Goal: Information Seeking & Learning: Learn about a topic

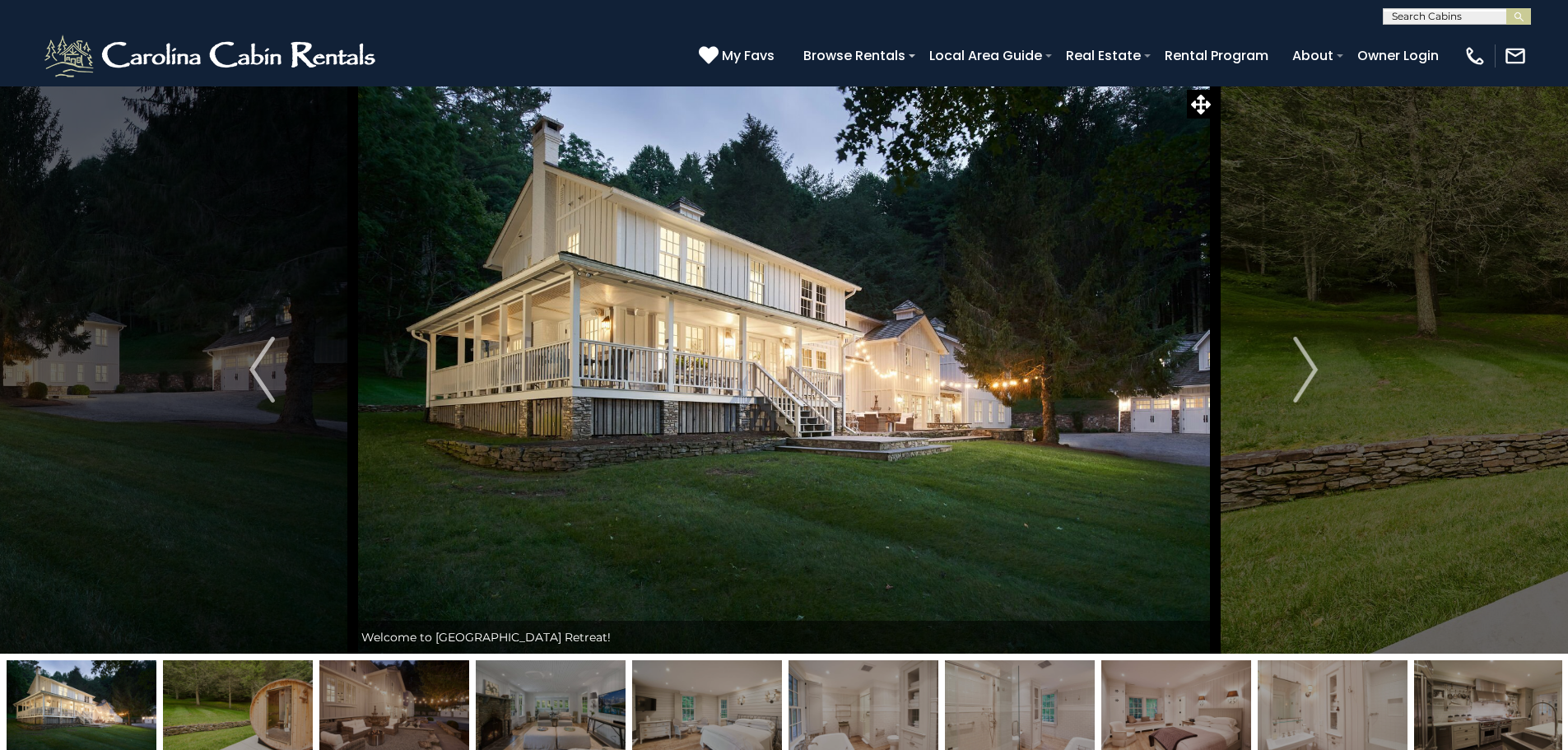
click at [278, 692] on img at bounding box center [238, 712] width 150 height 103
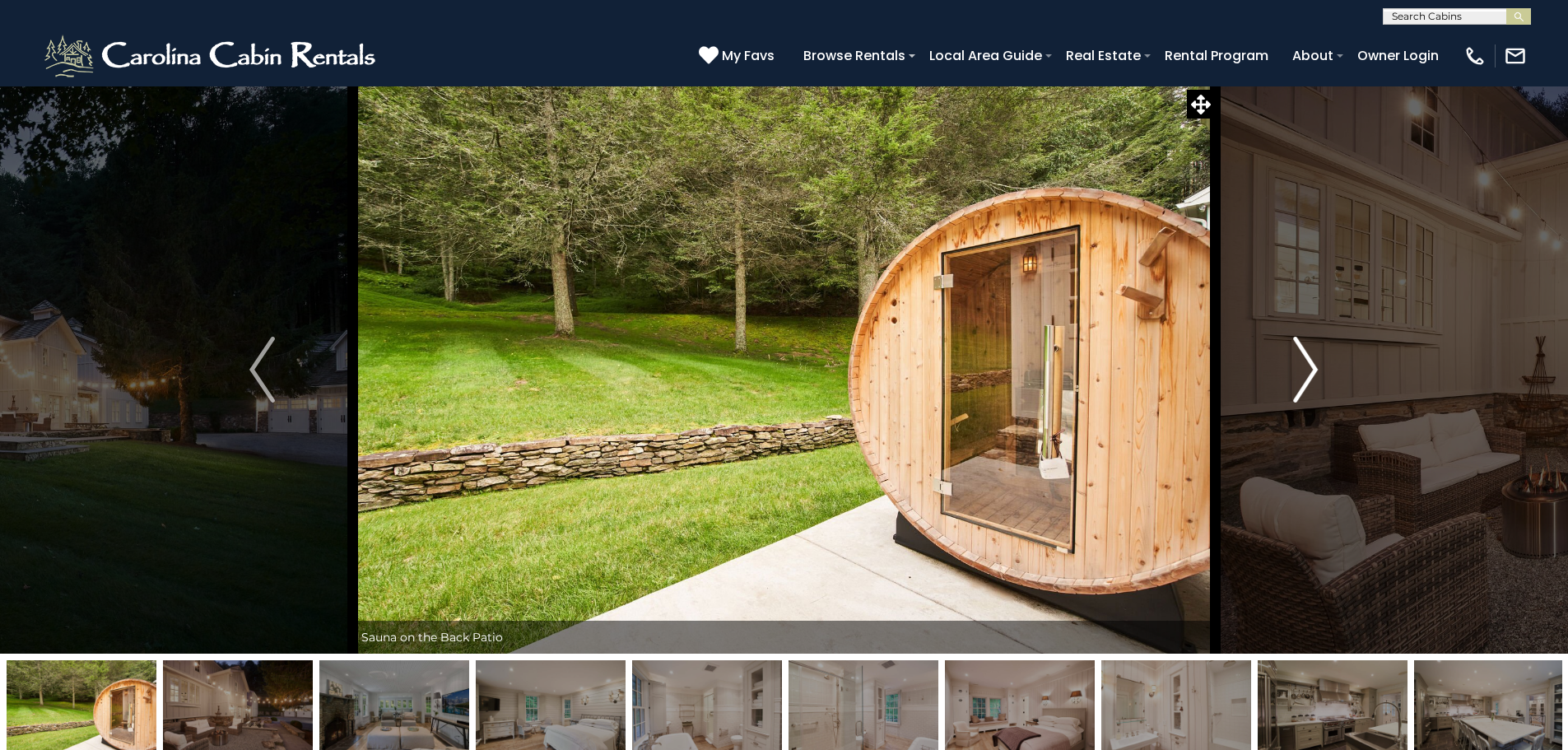
click at [1303, 352] on img "Next" at bounding box center [1305, 370] width 25 height 66
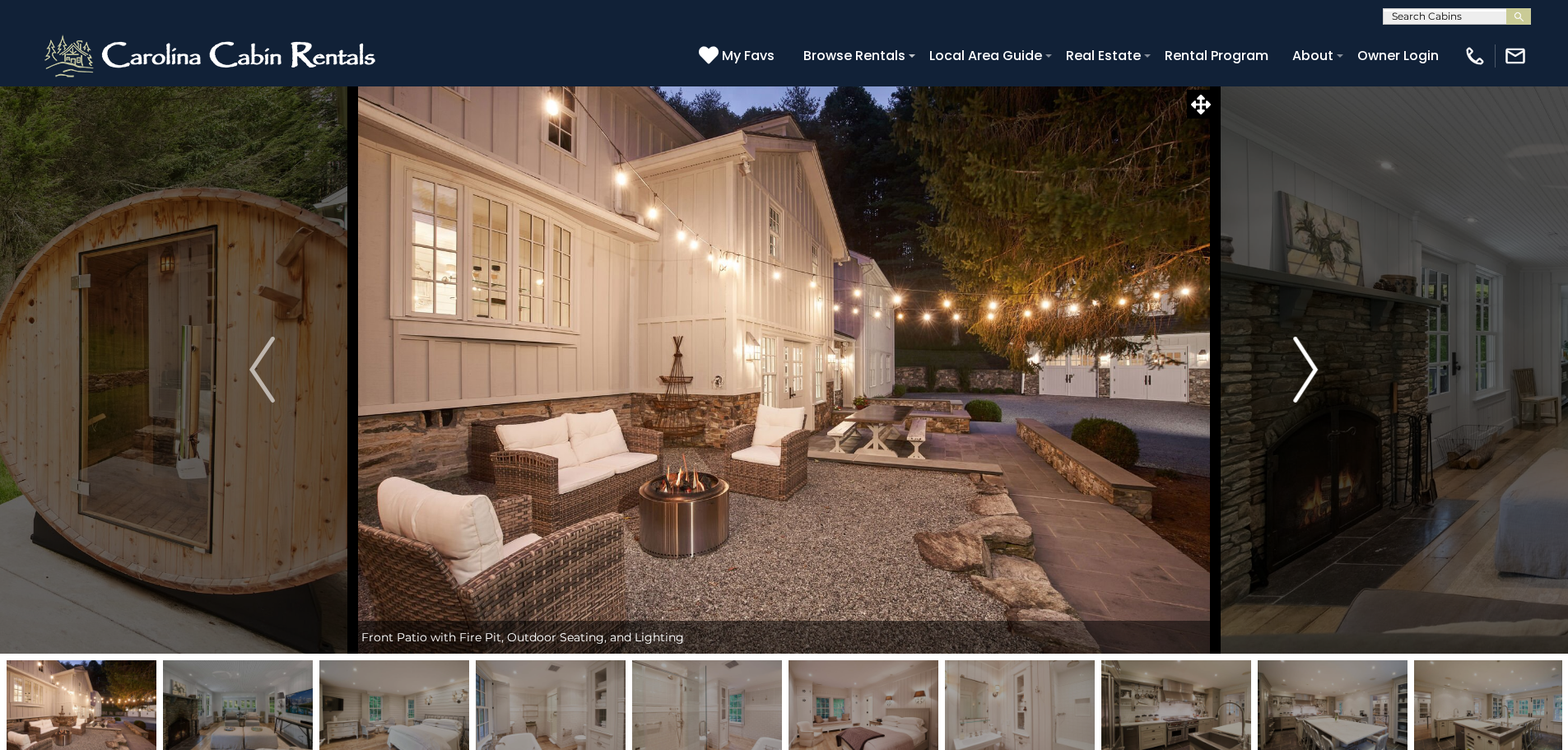
click at [1303, 352] on img "Next" at bounding box center [1305, 370] width 25 height 66
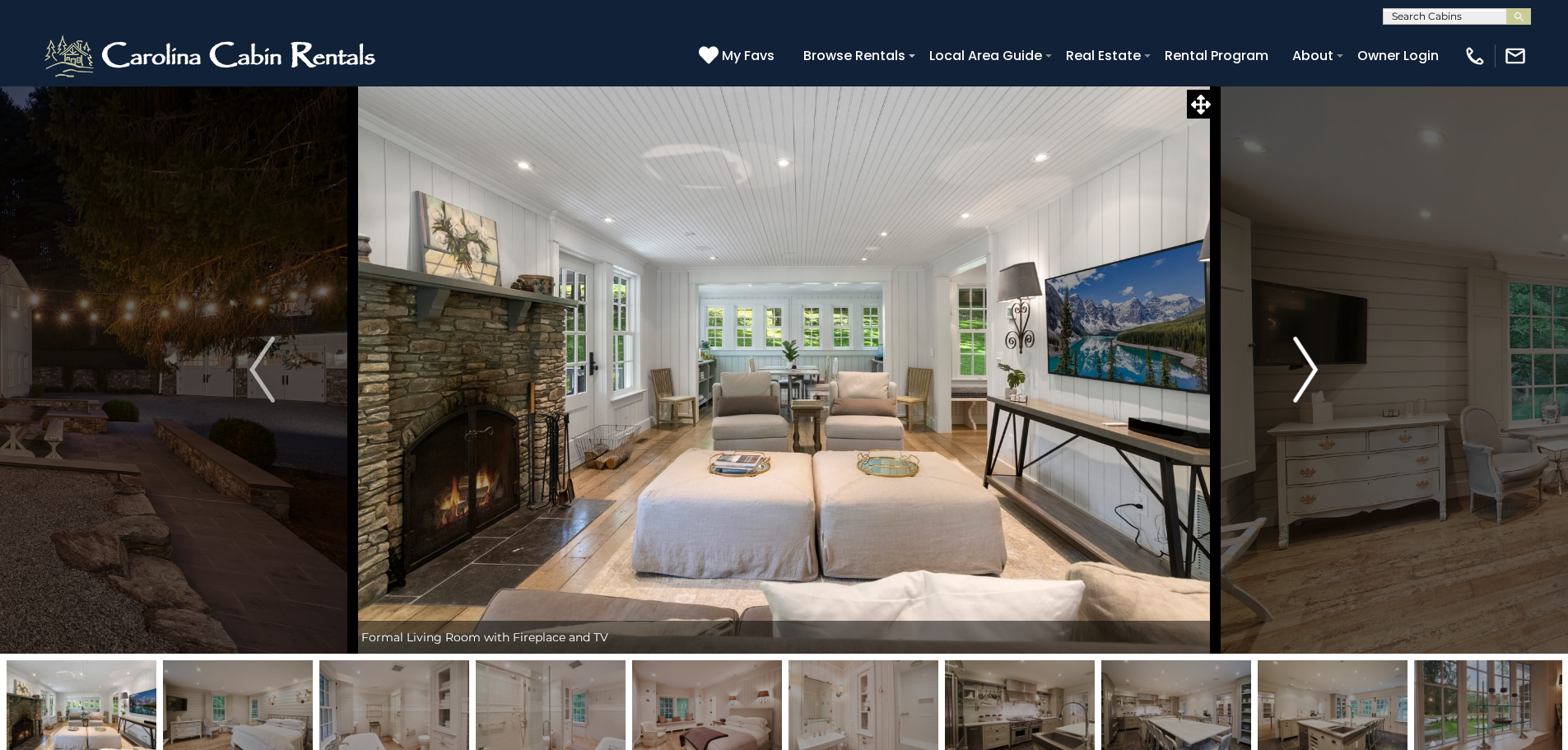
click at [1303, 352] on img "Next" at bounding box center [1305, 370] width 25 height 66
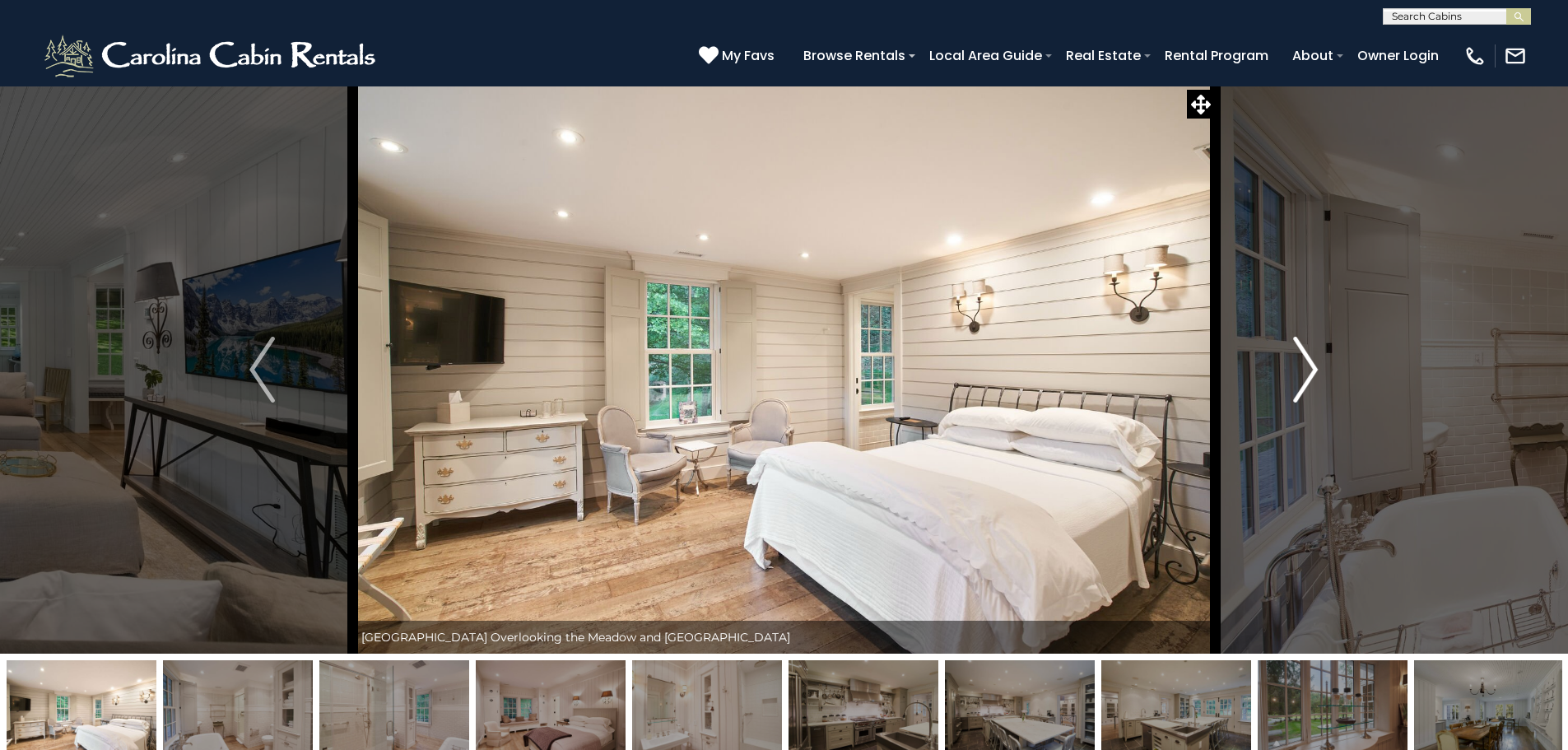
click at [1303, 352] on img "Next" at bounding box center [1305, 370] width 25 height 66
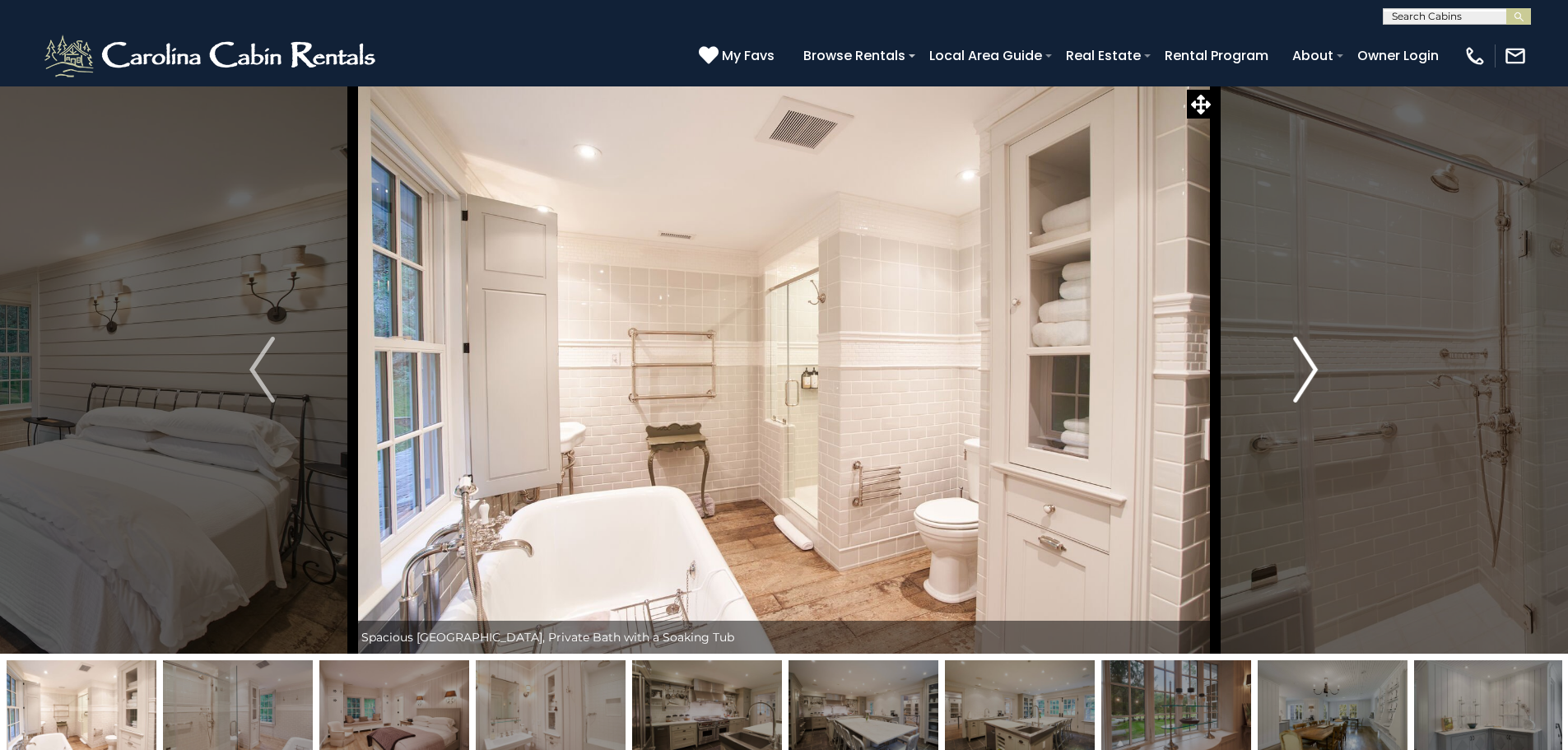
click at [1303, 352] on img "Next" at bounding box center [1305, 370] width 25 height 66
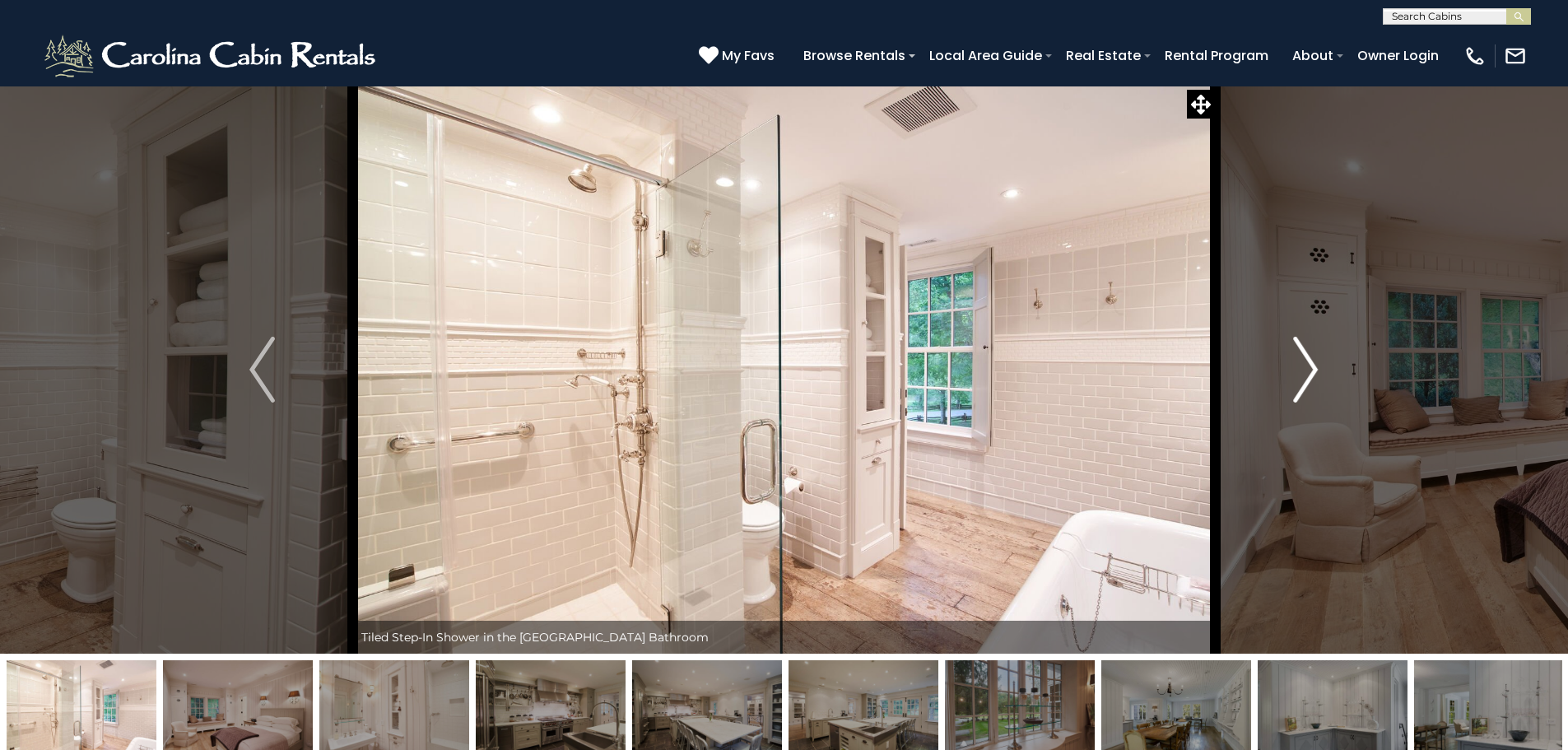
click at [1302, 352] on img "Next" at bounding box center [1305, 370] width 25 height 66
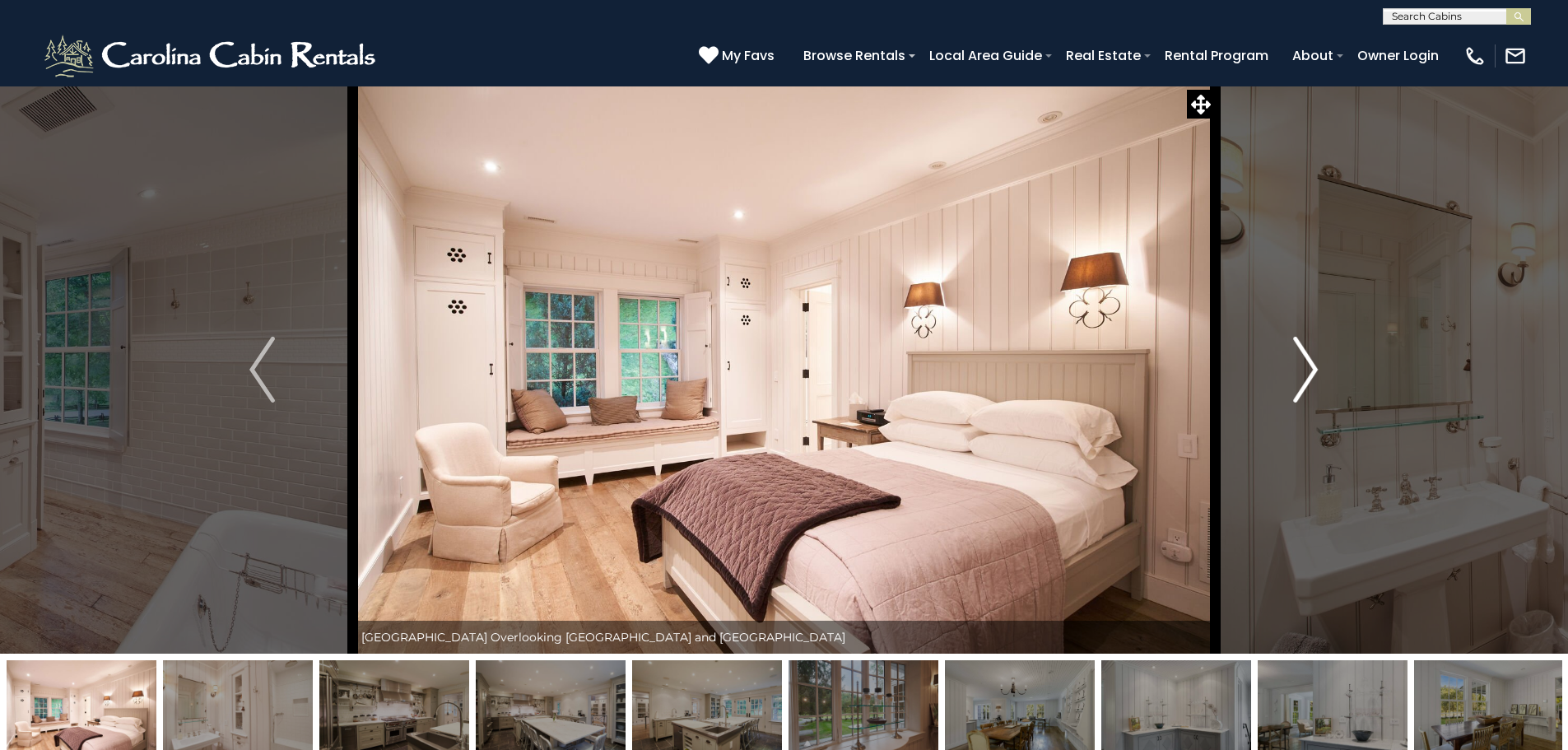
click at [1302, 352] on img "Next" at bounding box center [1305, 370] width 25 height 66
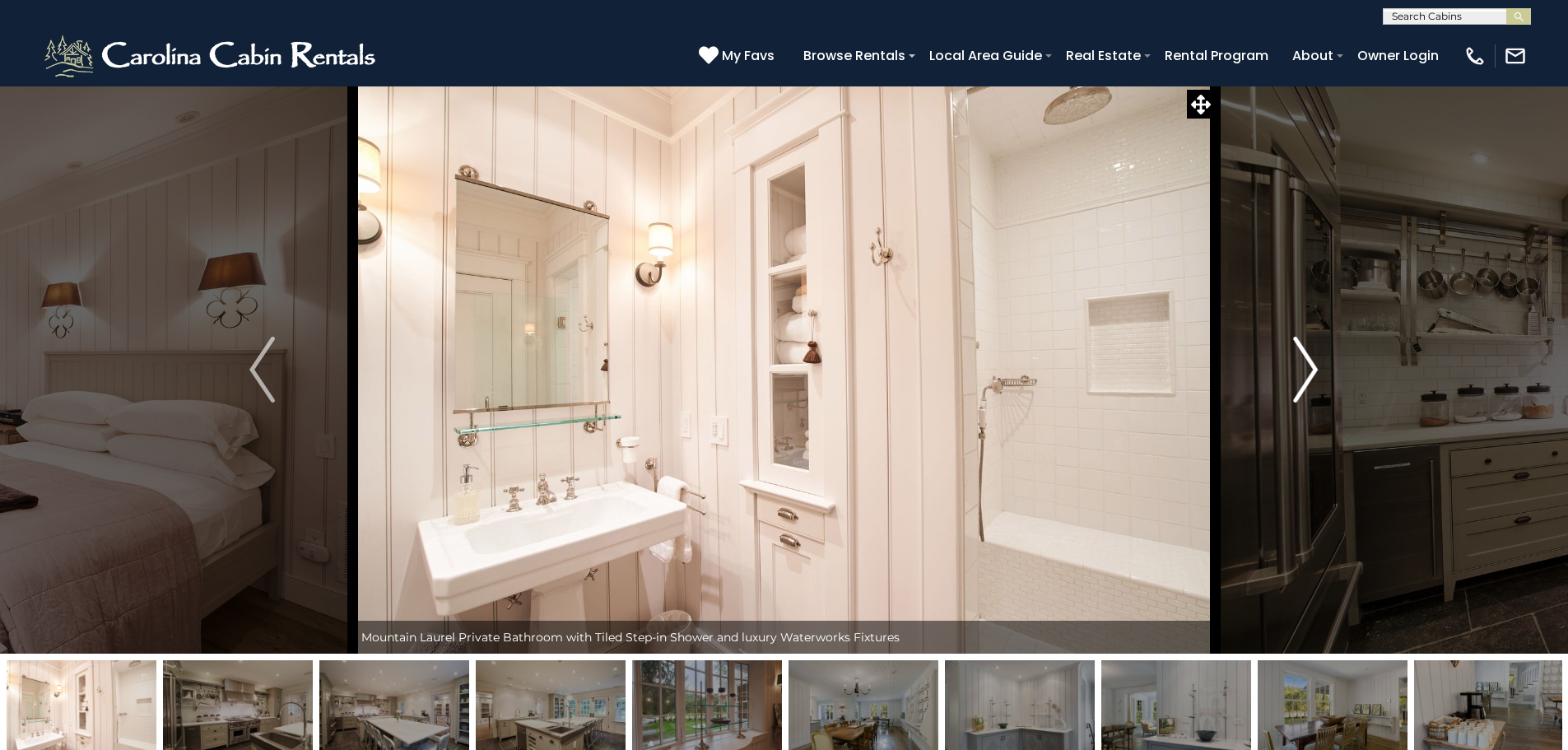
click at [1302, 352] on img "Next" at bounding box center [1305, 370] width 25 height 66
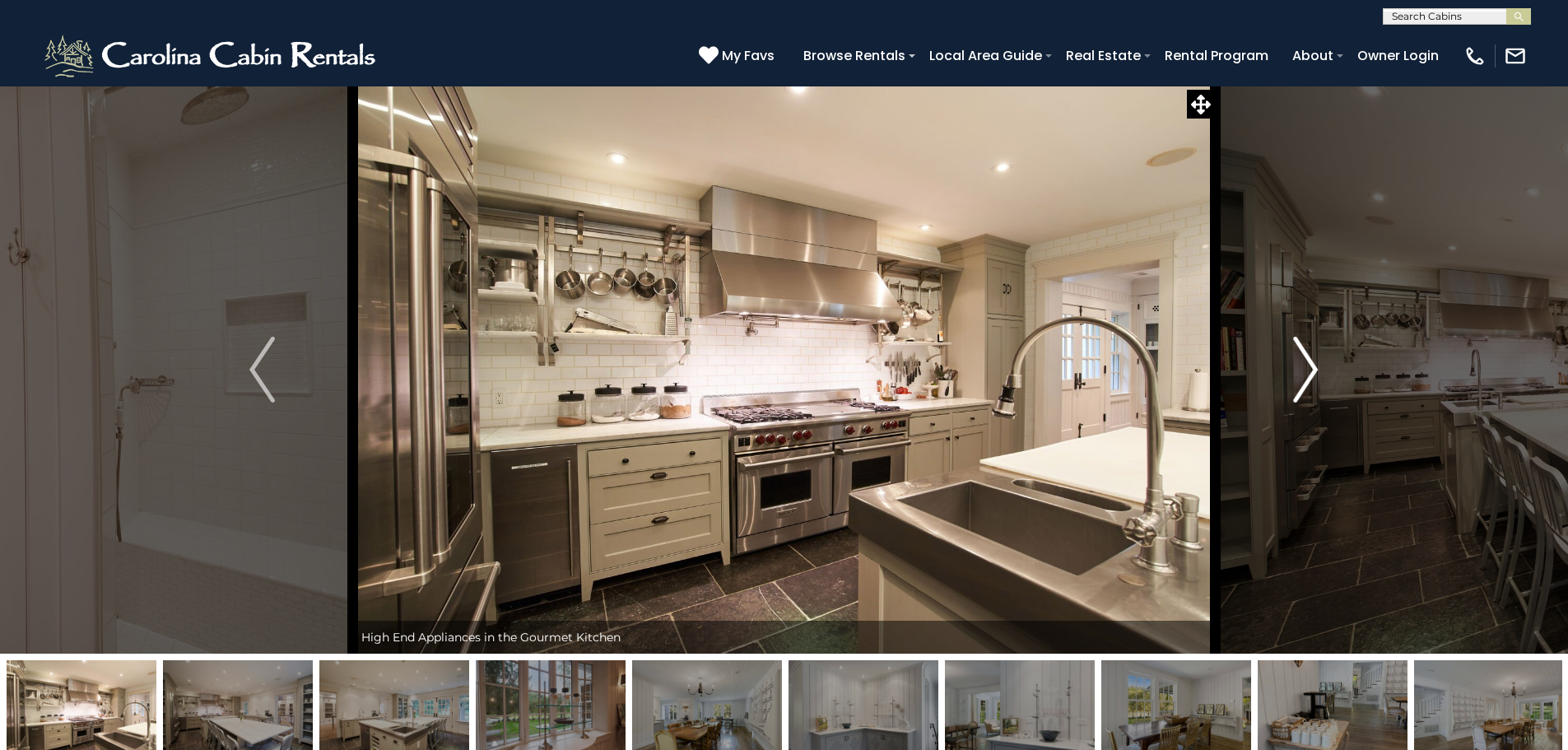
click at [1302, 352] on img "Next" at bounding box center [1305, 370] width 25 height 66
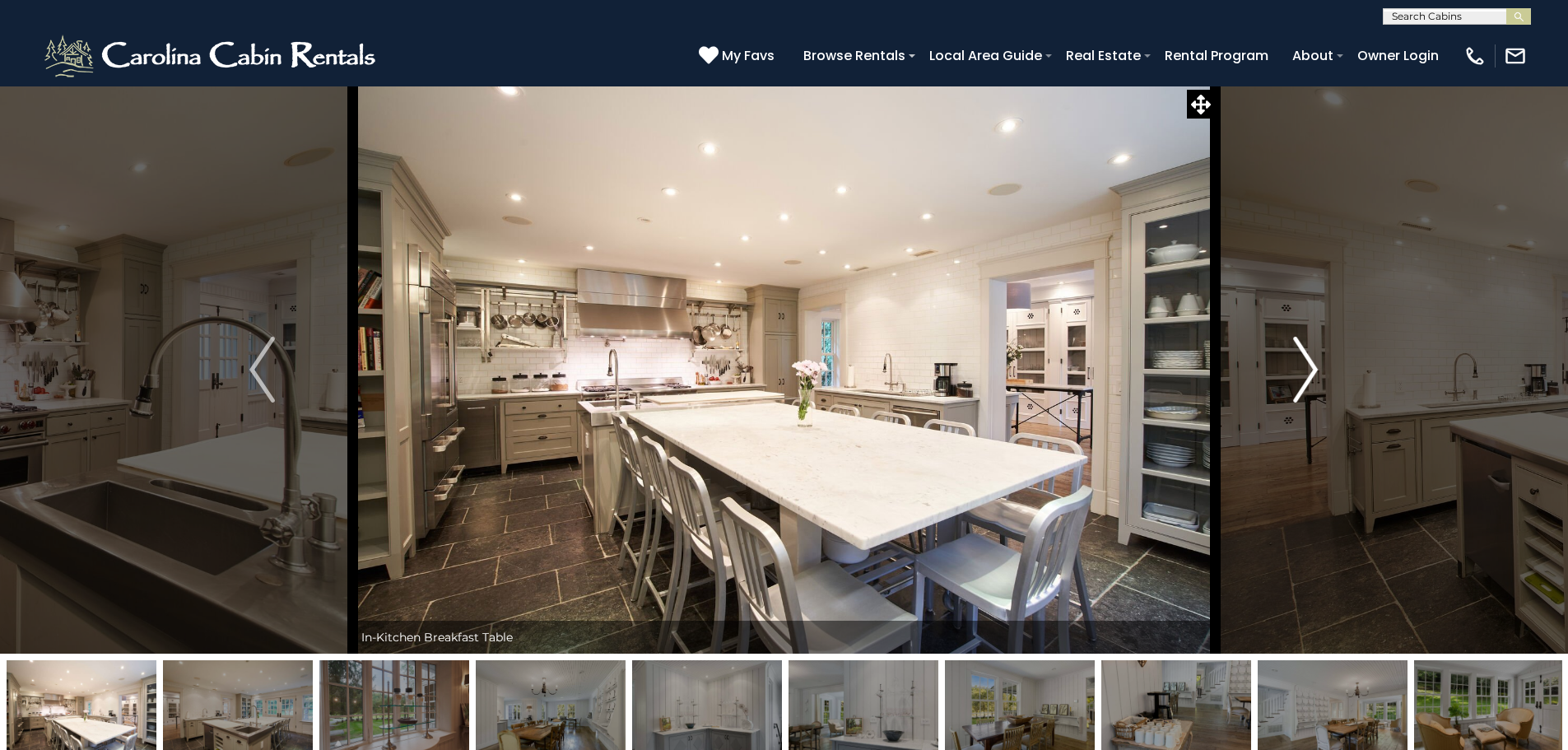
click at [1302, 352] on img "Next" at bounding box center [1305, 370] width 25 height 66
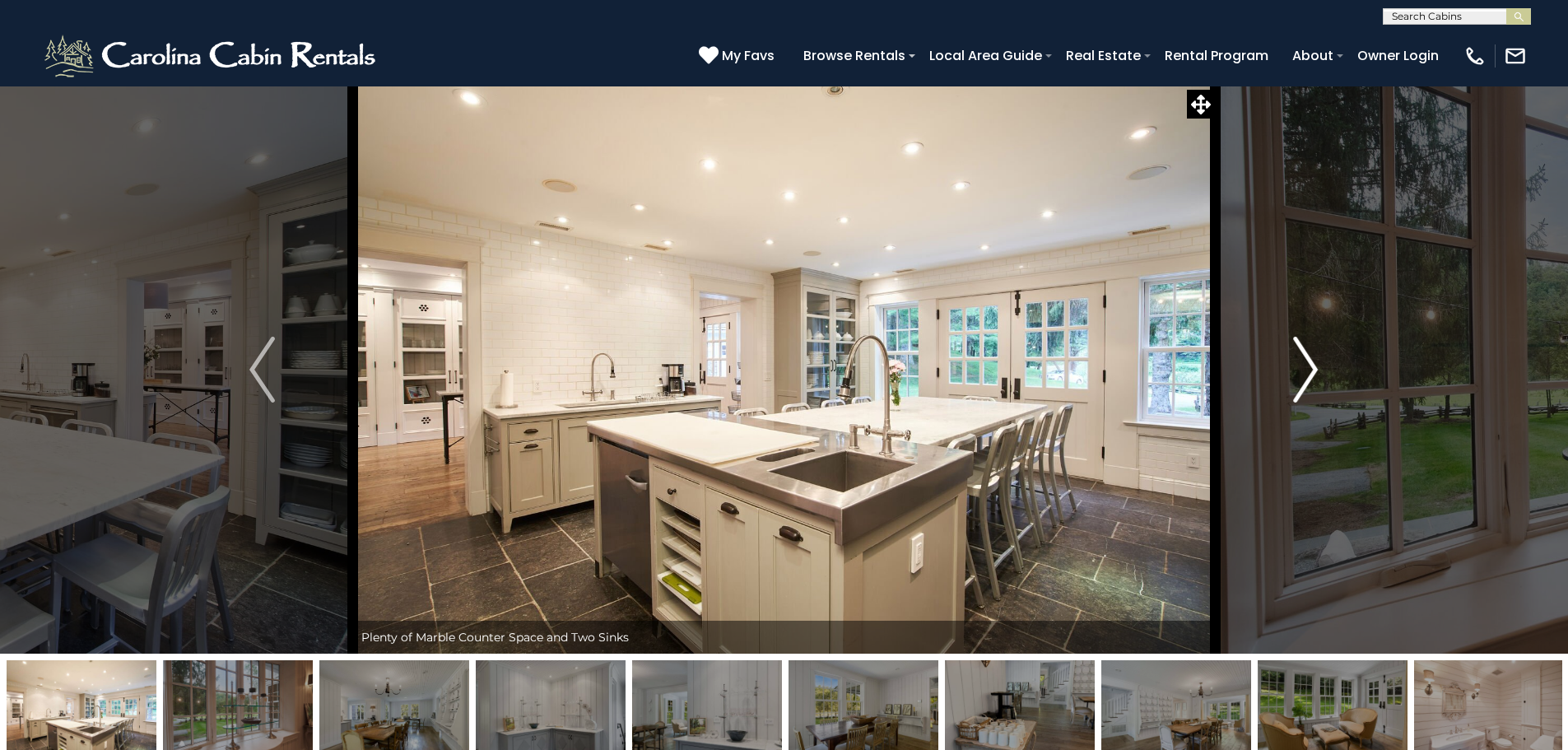
click at [1302, 352] on img "Next" at bounding box center [1305, 370] width 25 height 66
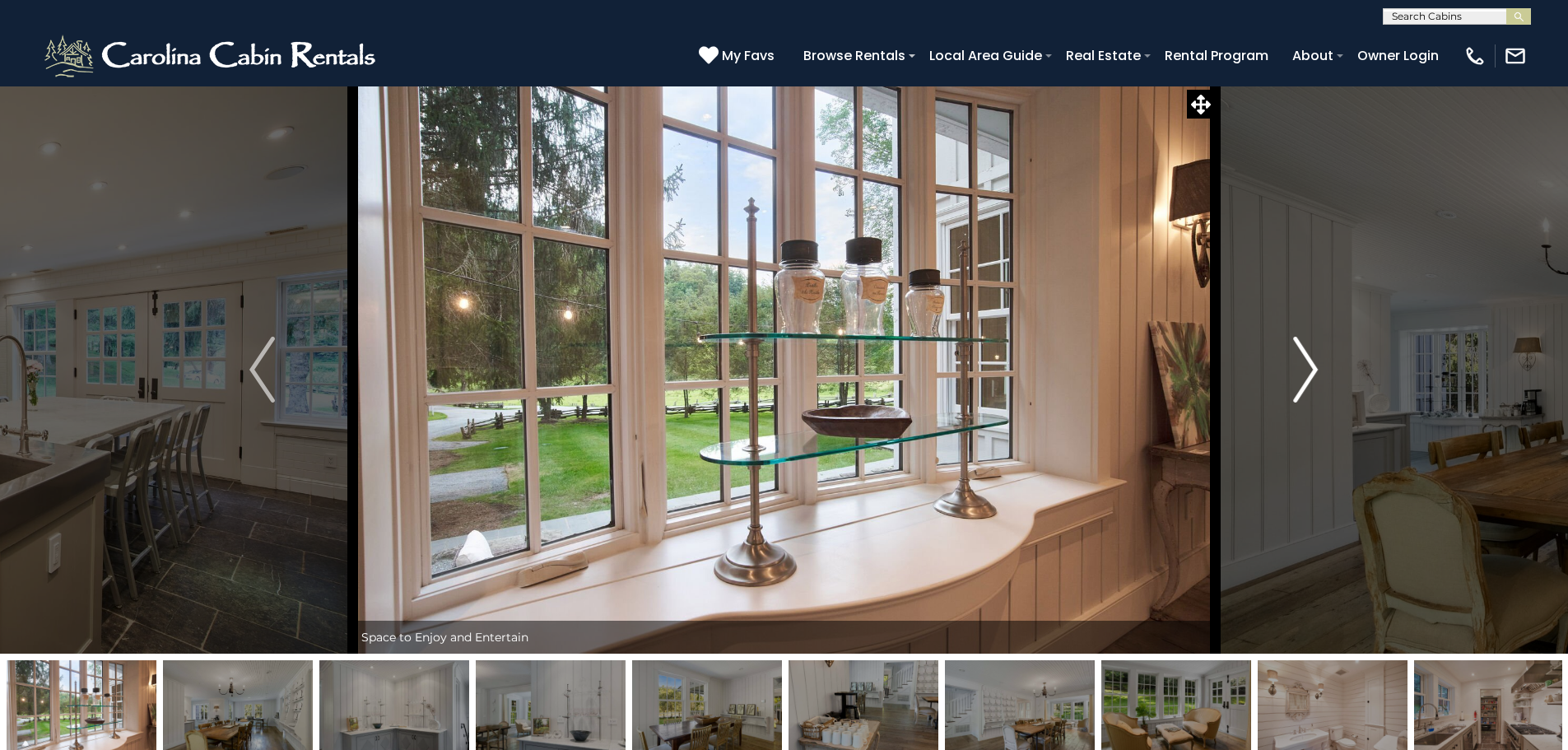
click at [1302, 352] on img "Next" at bounding box center [1305, 370] width 25 height 66
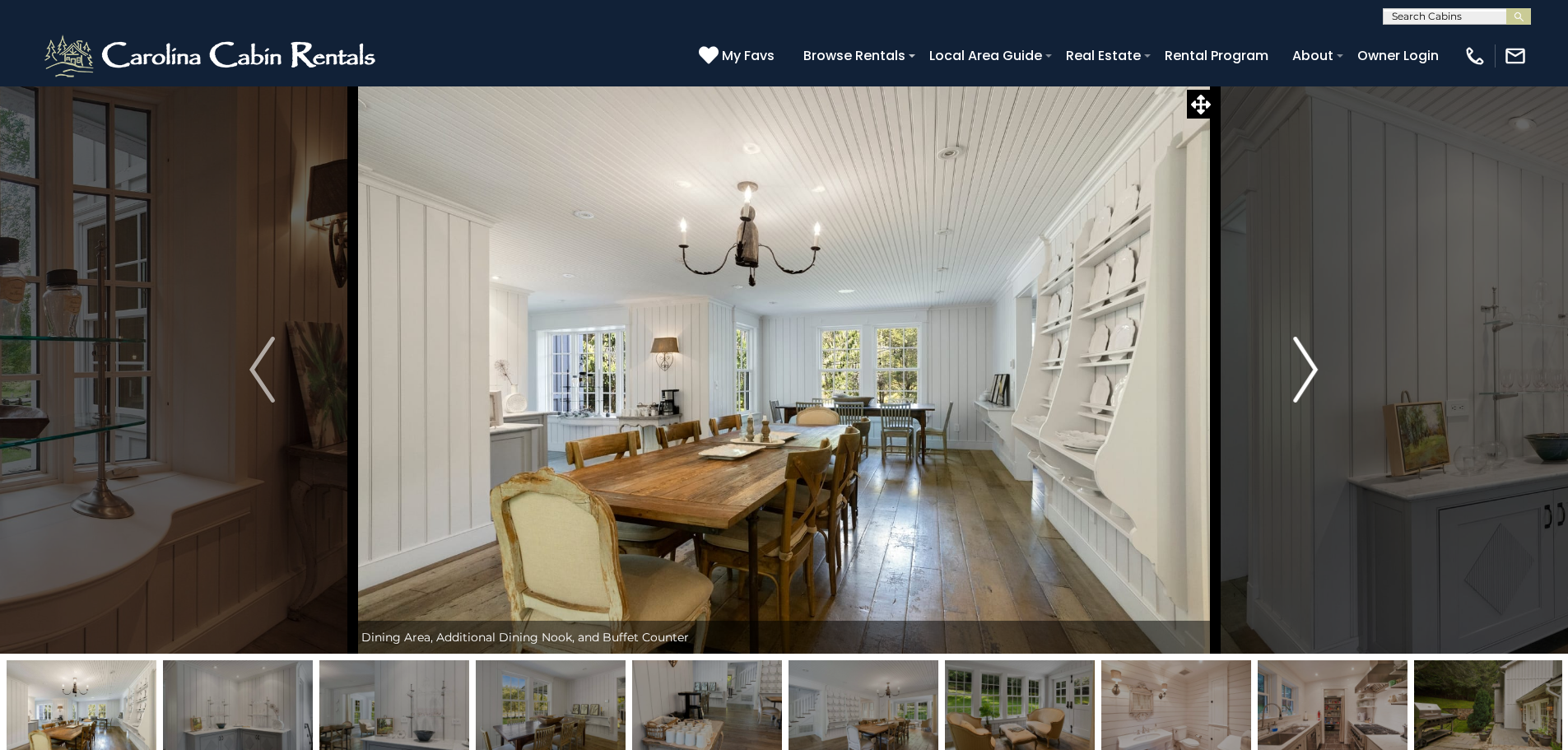
click at [1302, 352] on img "Next" at bounding box center [1305, 370] width 25 height 66
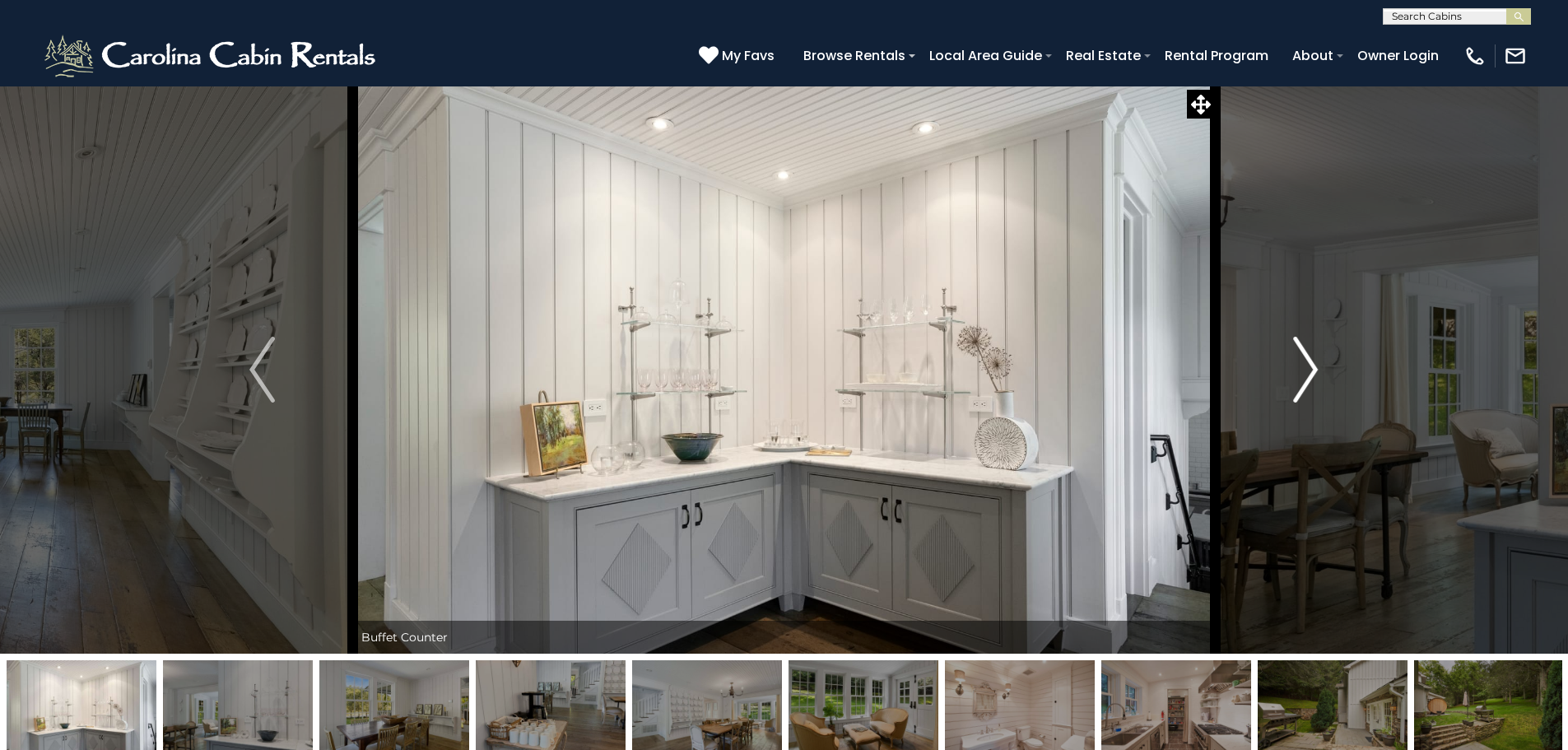
click at [1302, 352] on img "Next" at bounding box center [1305, 370] width 25 height 66
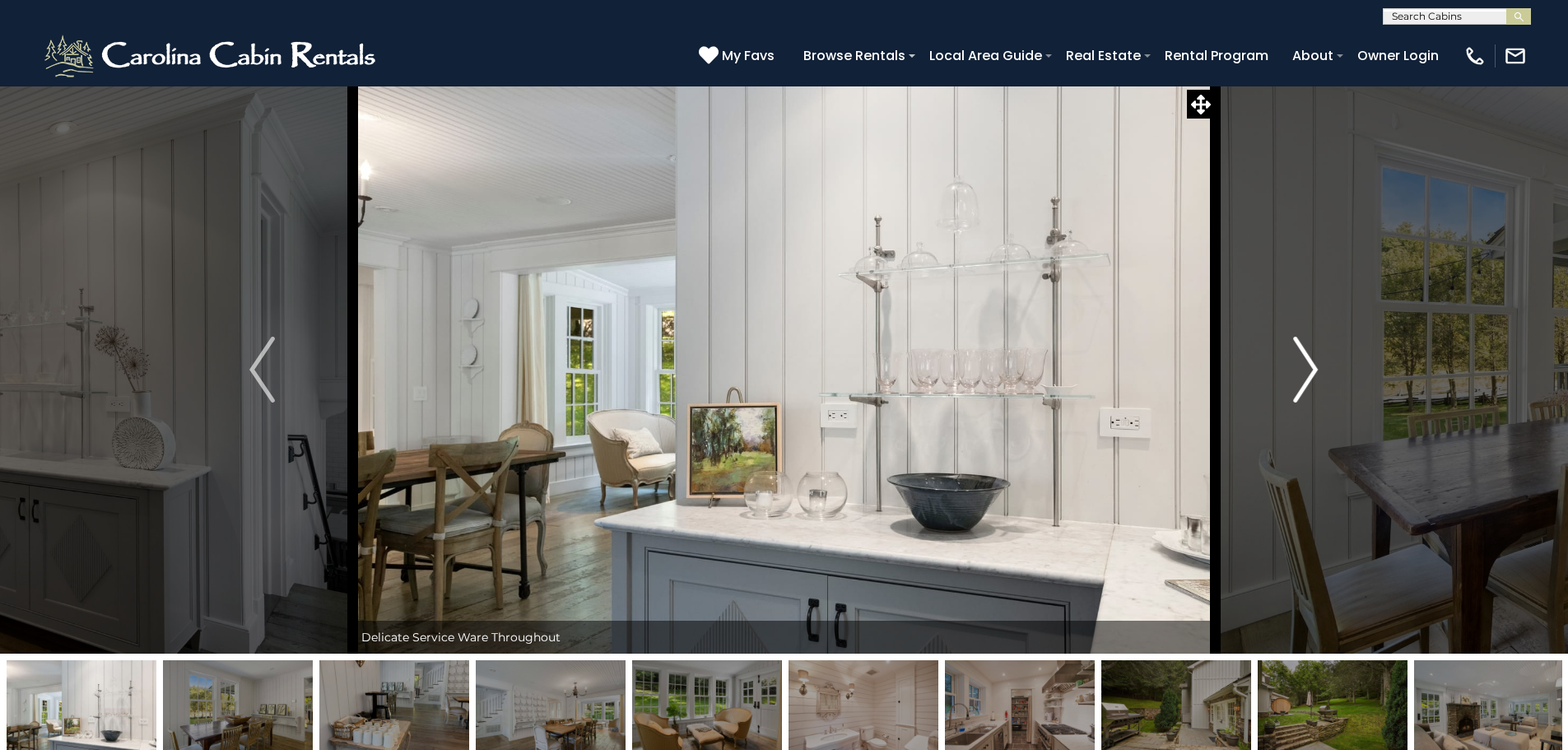
click at [1302, 352] on img "Next" at bounding box center [1305, 370] width 25 height 66
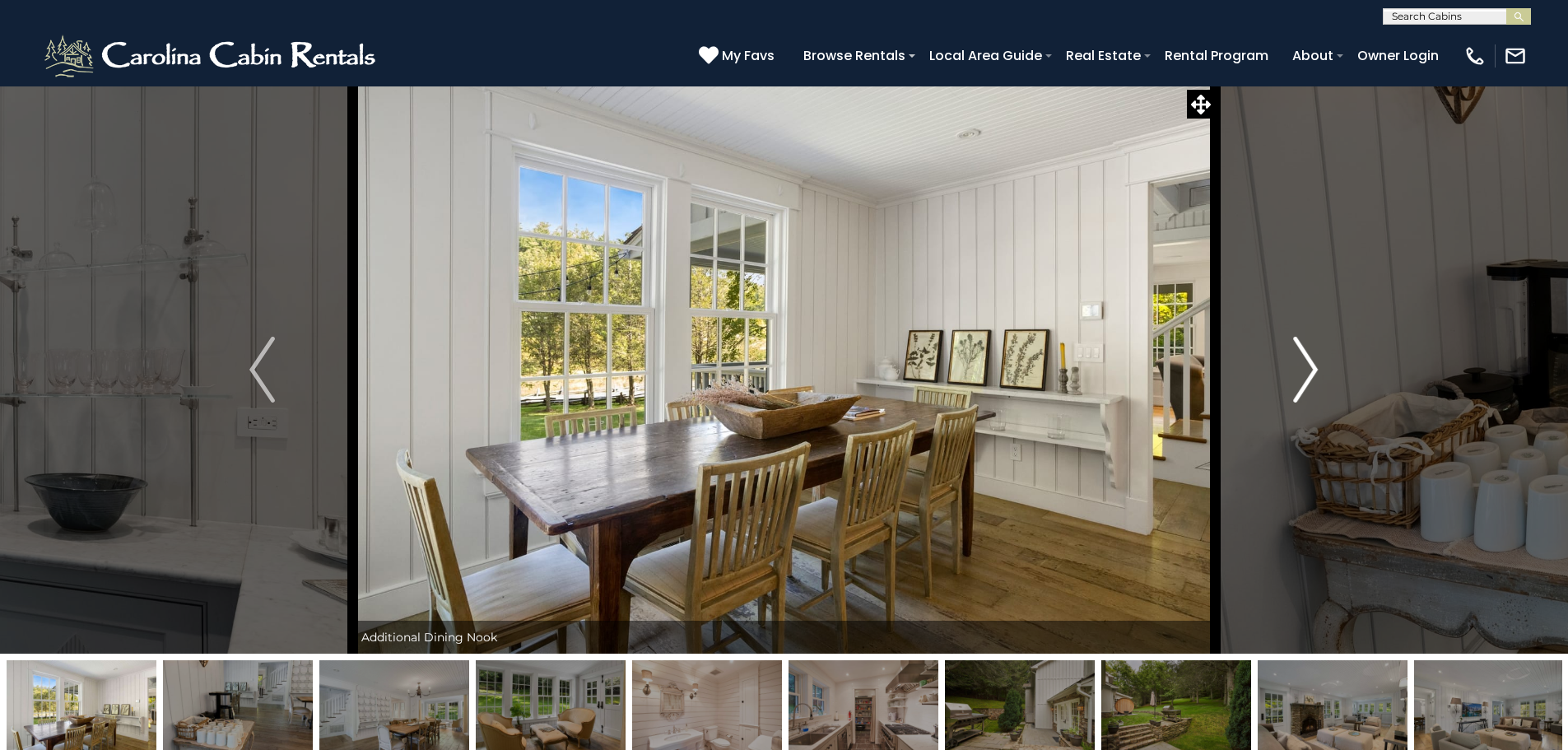
click at [1302, 352] on img "Next" at bounding box center [1305, 370] width 25 height 66
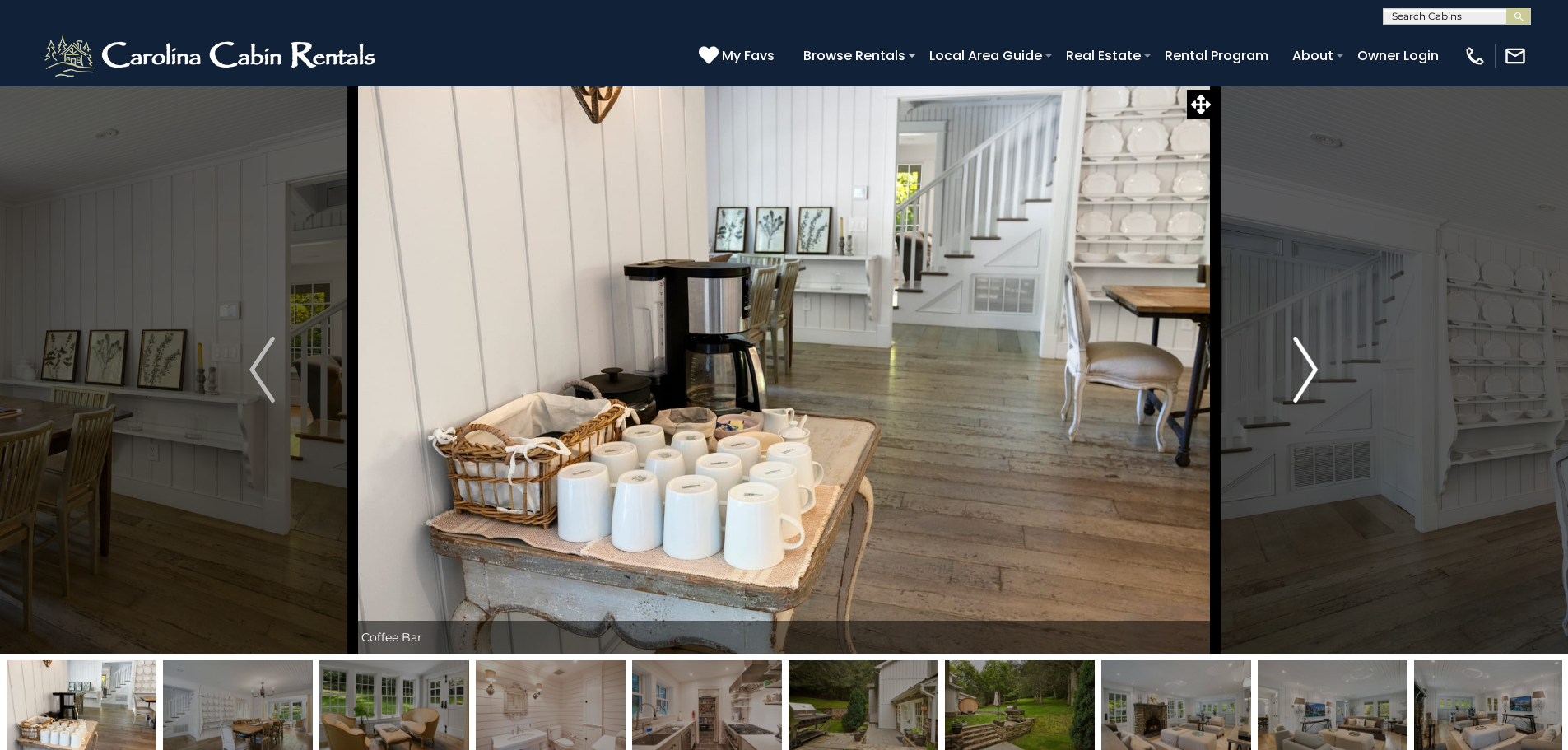
click at [1302, 352] on img "Next" at bounding box center [1305, 370] width 25 height 66
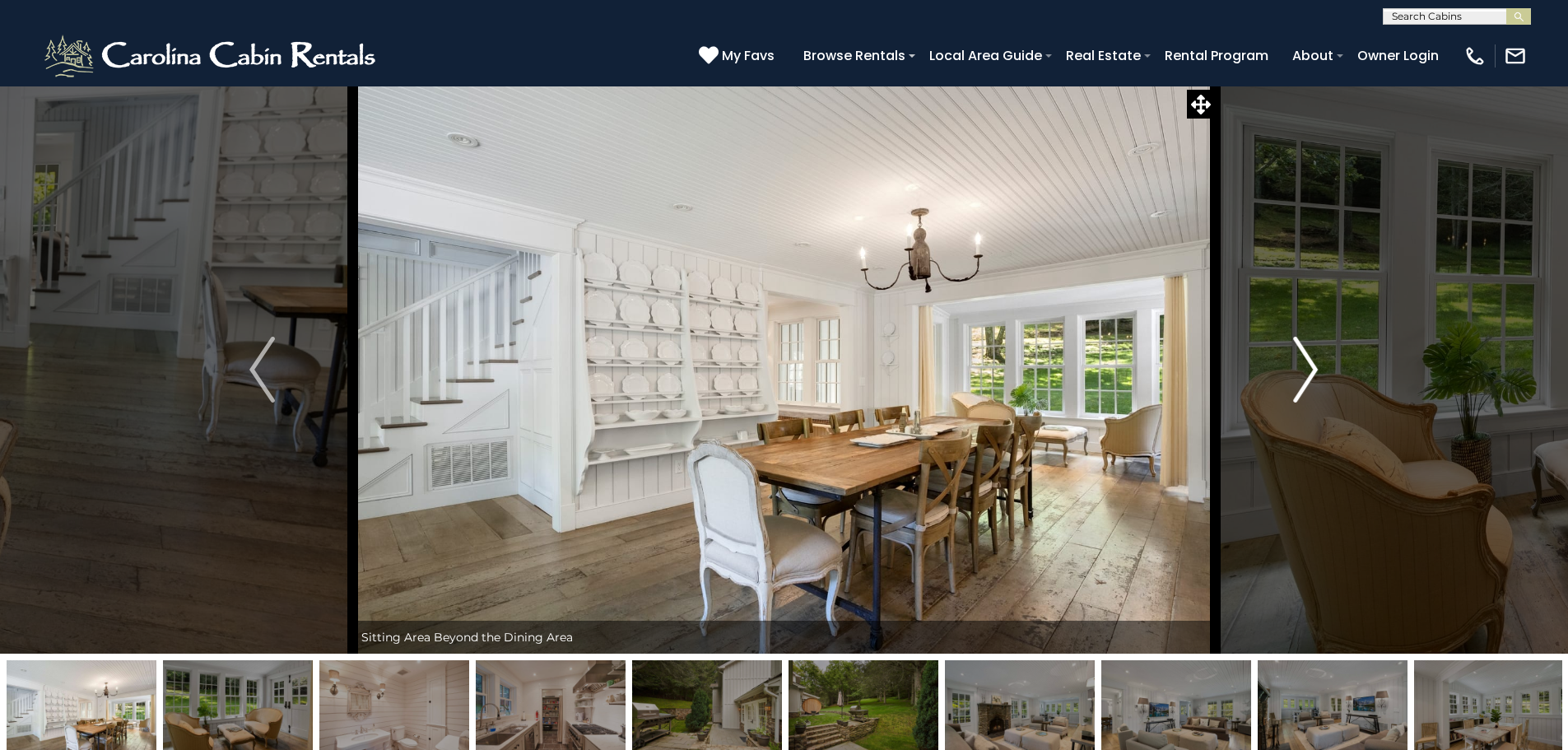
click at [1302, 352] on img "Next" at bounding box center [1305, 370] width 25 height 66
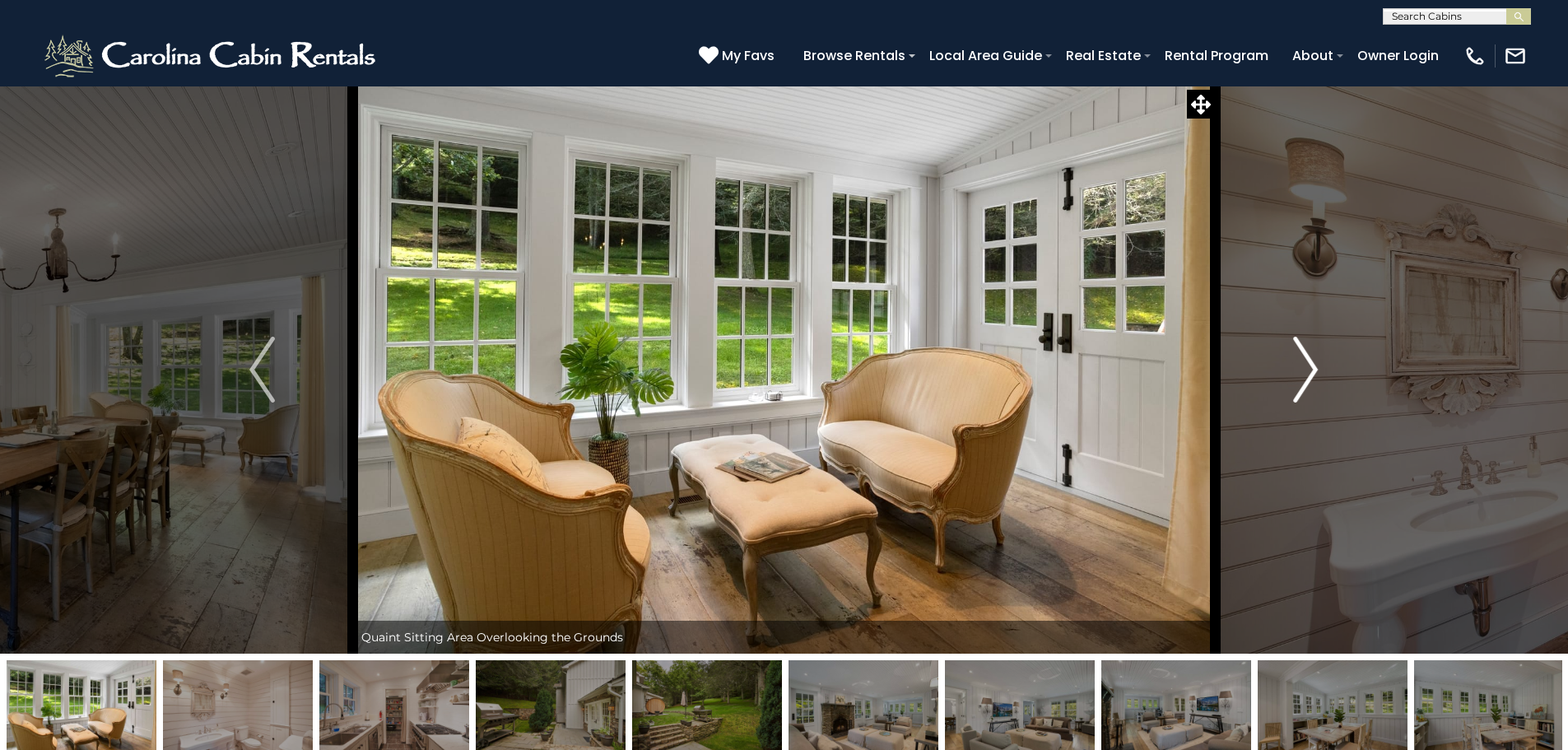
click at [1302, 352] on img "Next" at bounding box center [1305, 370] width 25 height 66
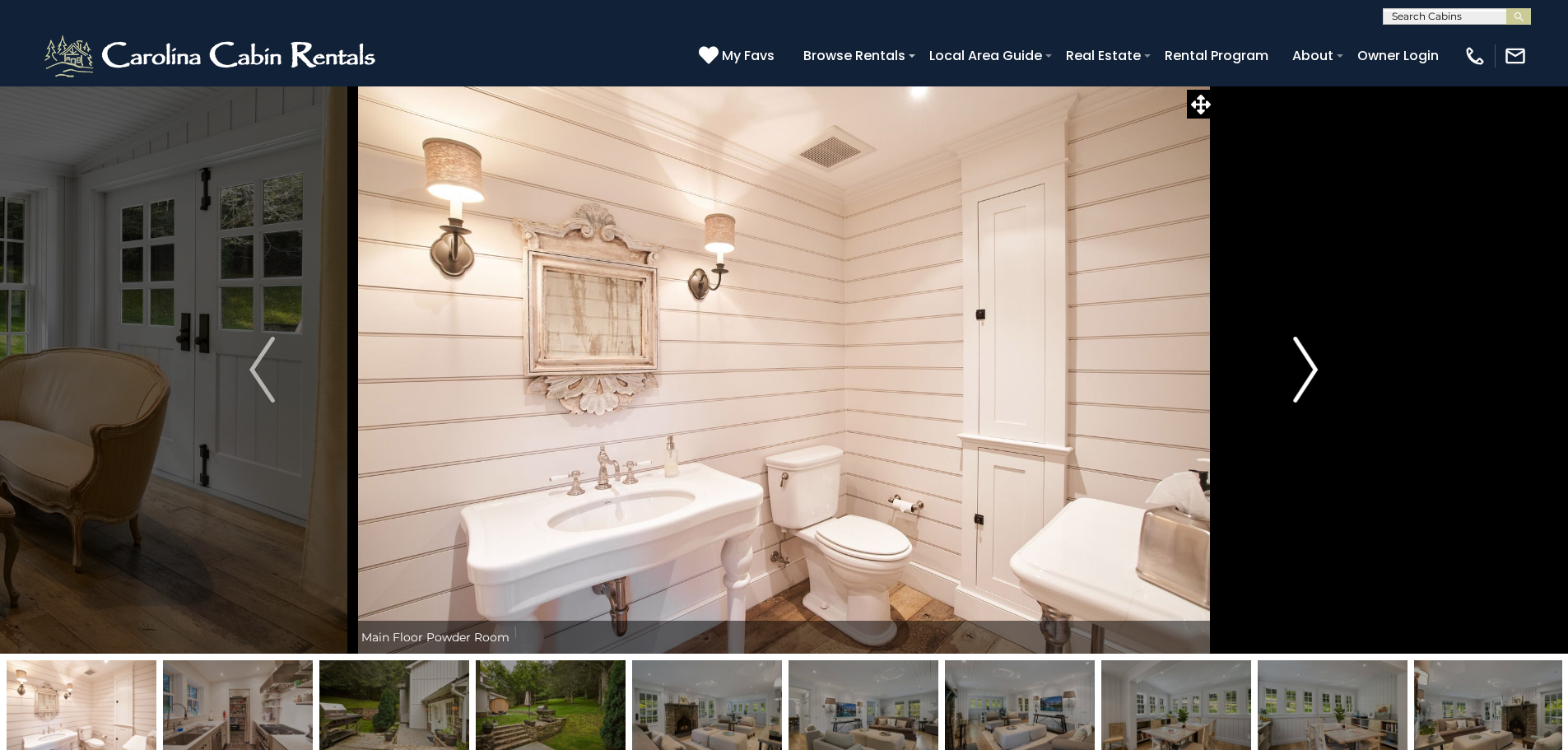
click at [1302, 352] on img "Next" at bounding box center [1305, 370] width 25 height 66
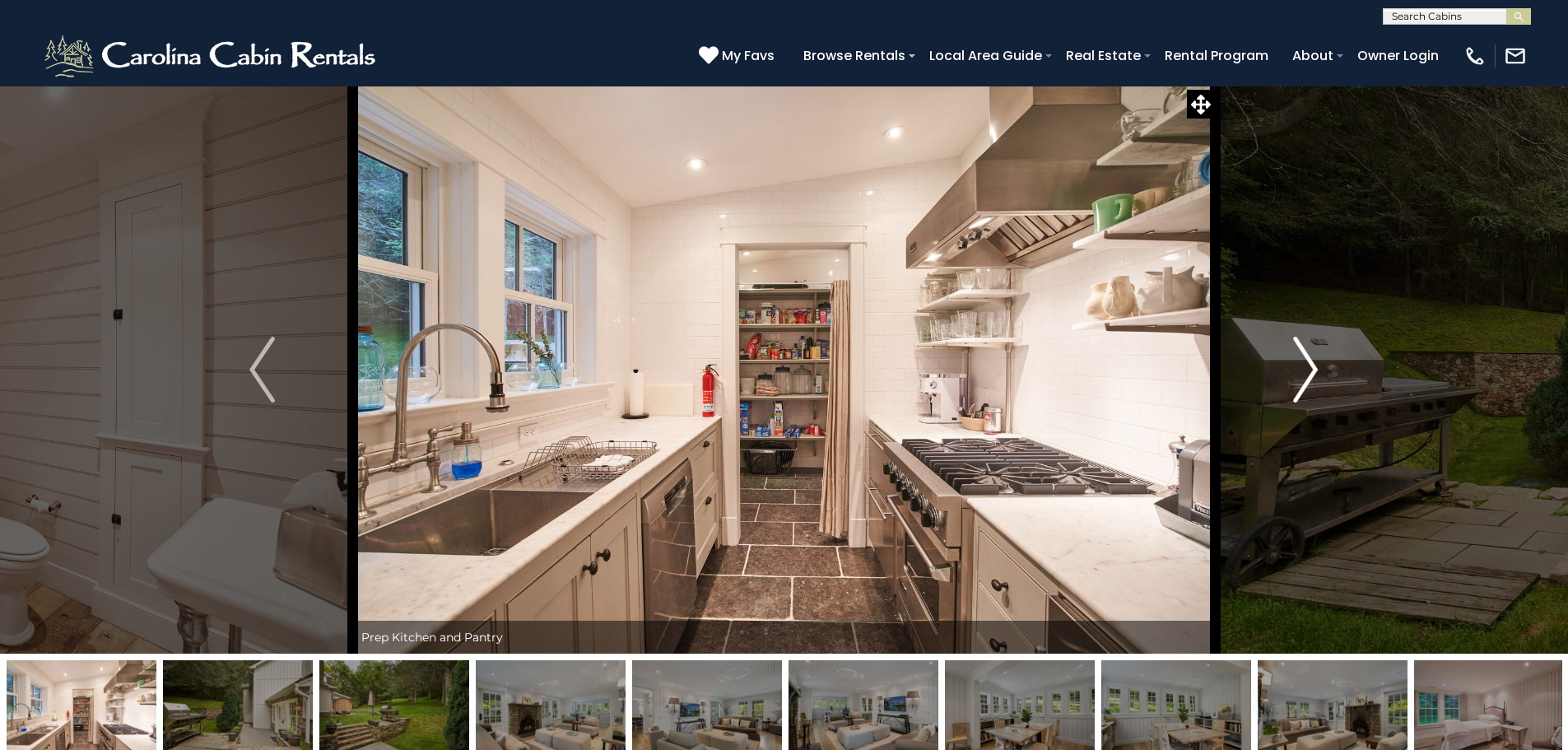
click at [1302, 352] on img "Next" at bounding box center [1305, 370] width 25 height 66
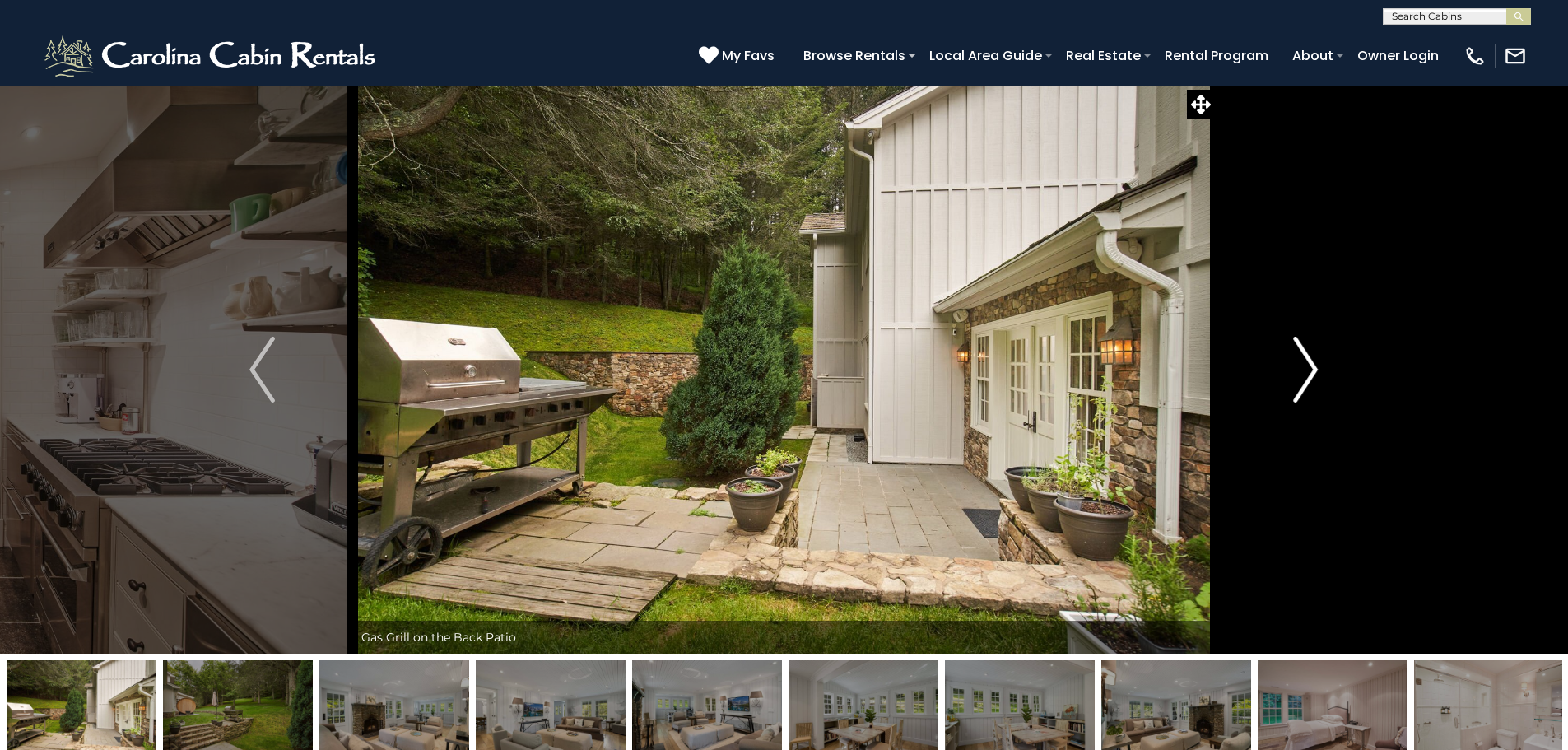
click at [1302, 352] on img "Next" at bounding box center [1305, 370] width 25 height 66
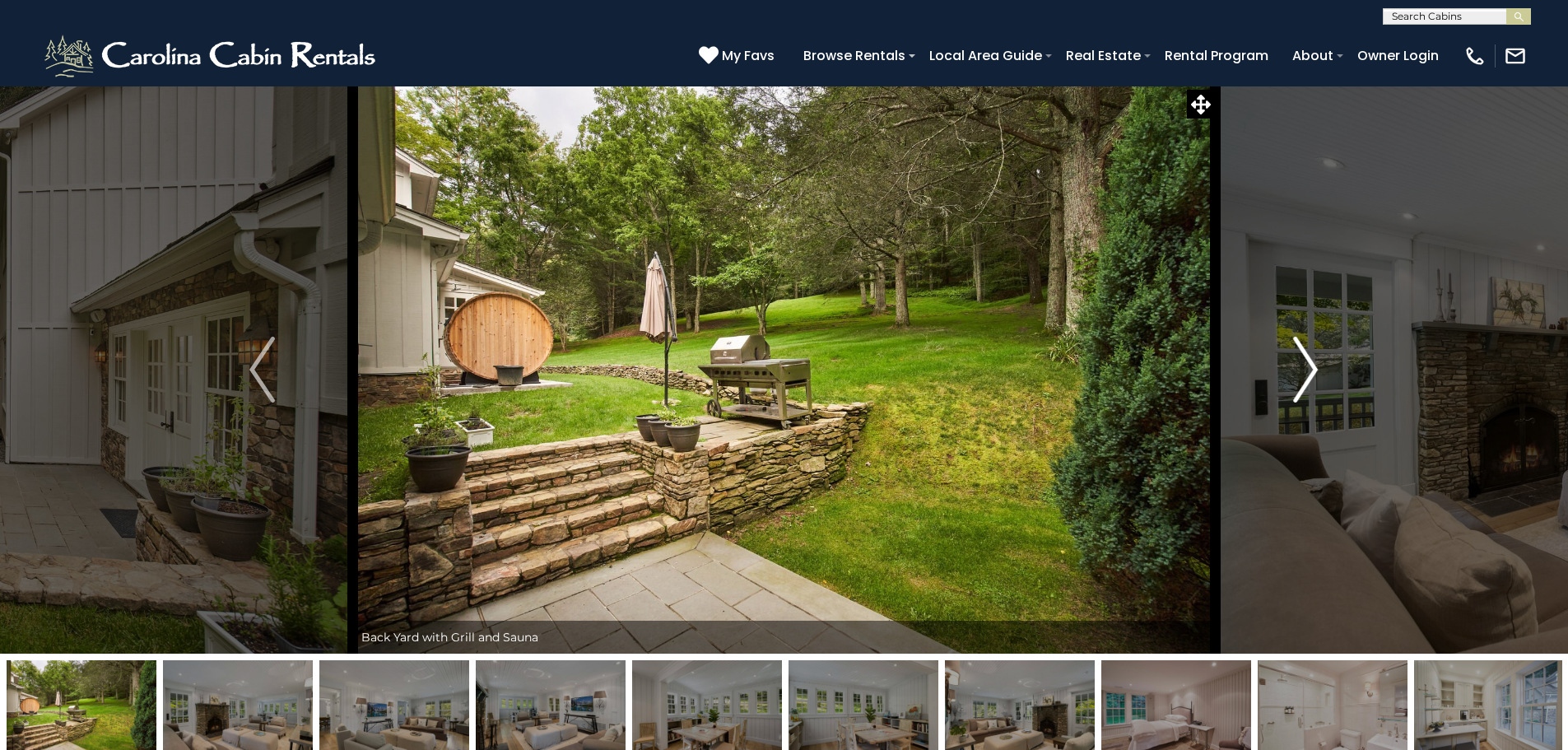
click at [1302, 352] on img "Next" at bounding box center [1305, 370] width 25 height 66
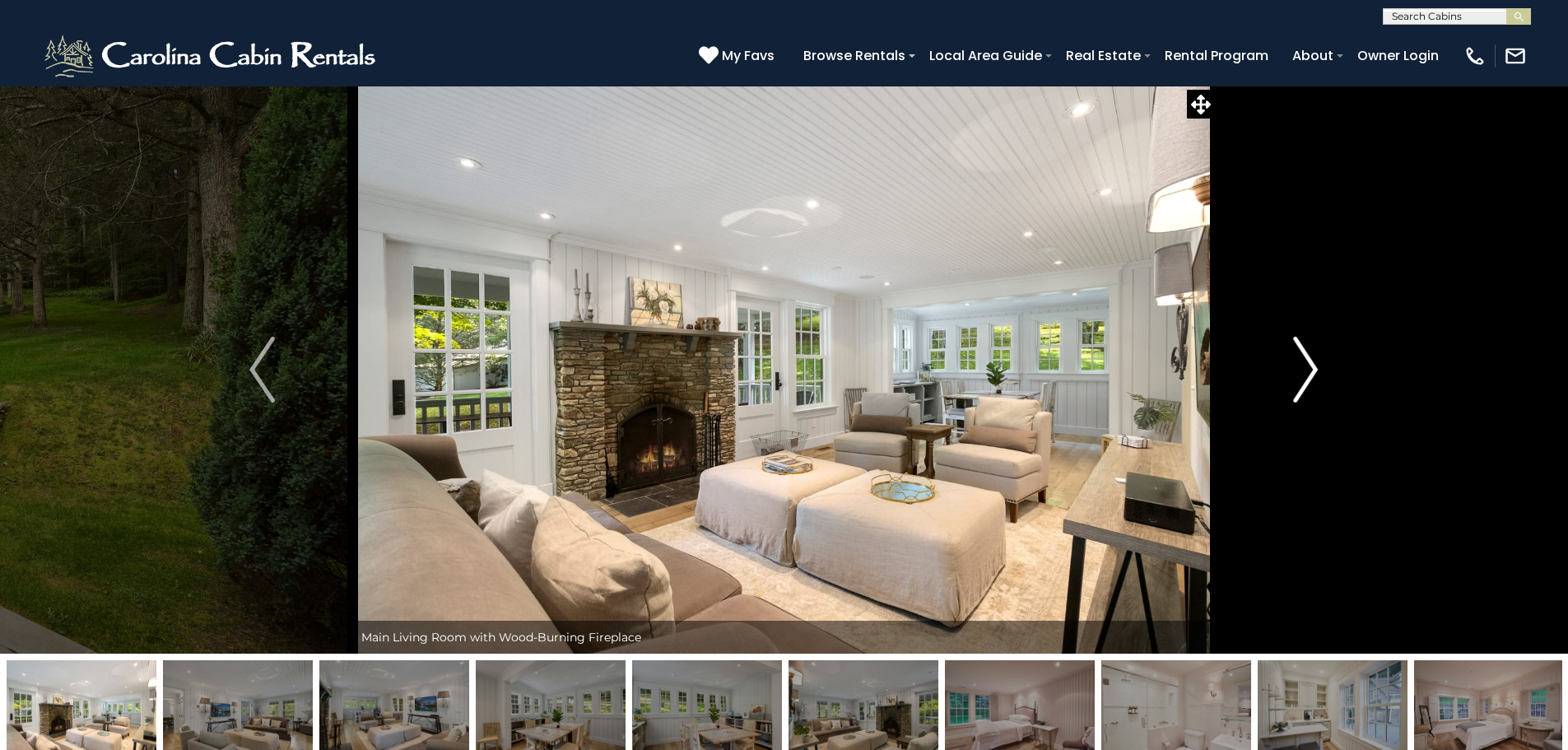
click at [1302, 352] on img "Next" at bounding box center [1305, 370] width 25 height 66
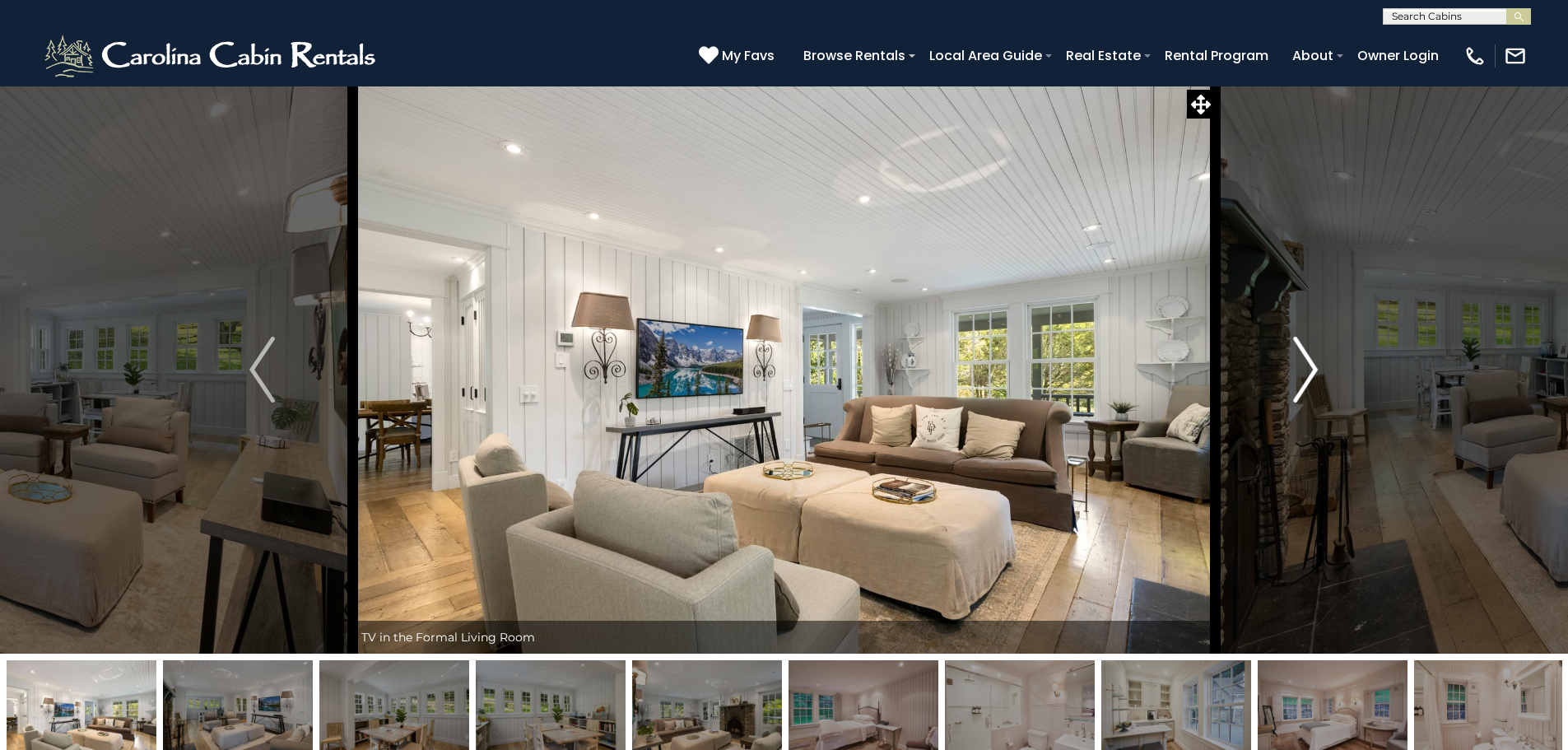
click at [1302, 352] on img "Next" at bounding box center [1305, 370] width 25 height 66
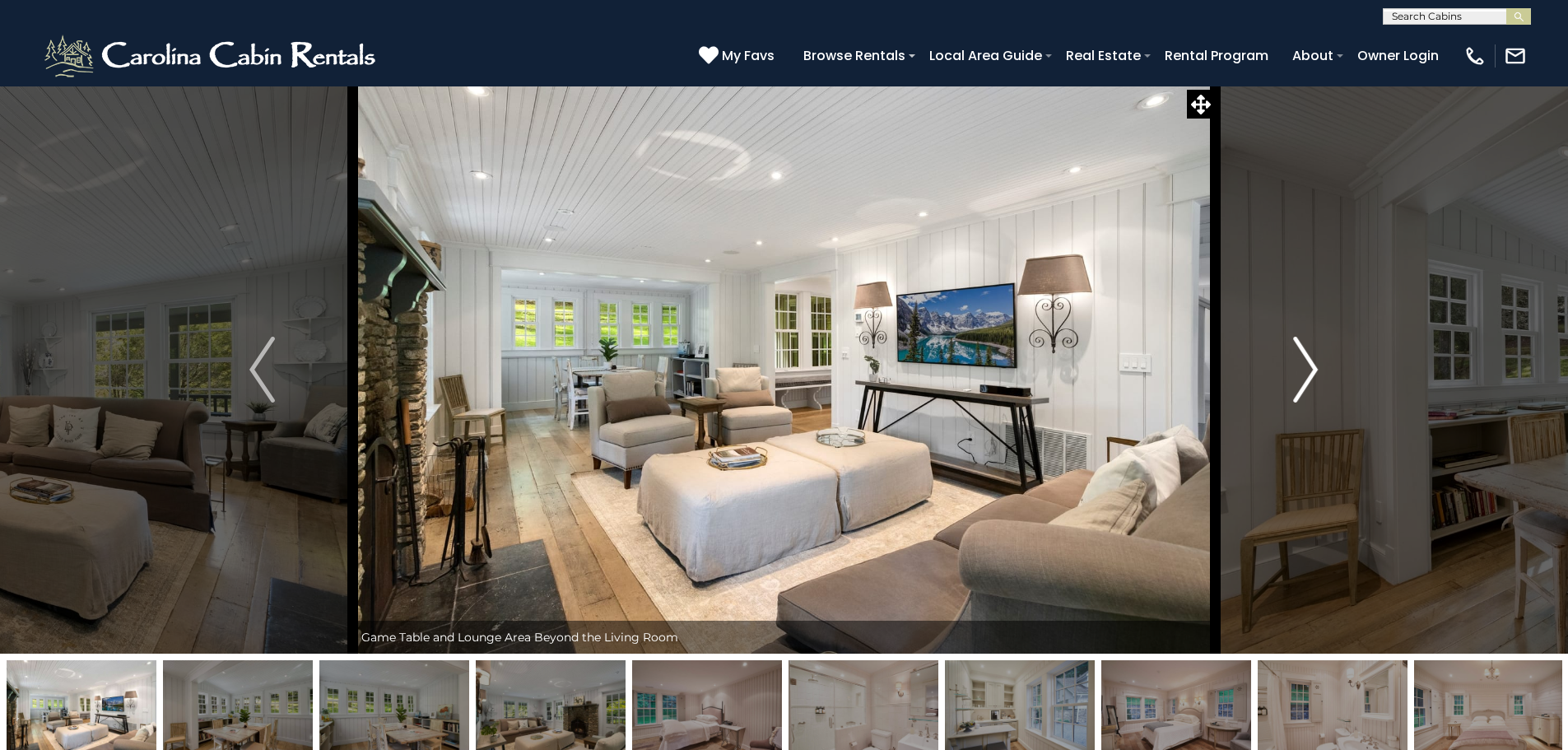
click at [1302, 352] on img "Next" at bounding box center [1305, 370] width 25 height 66
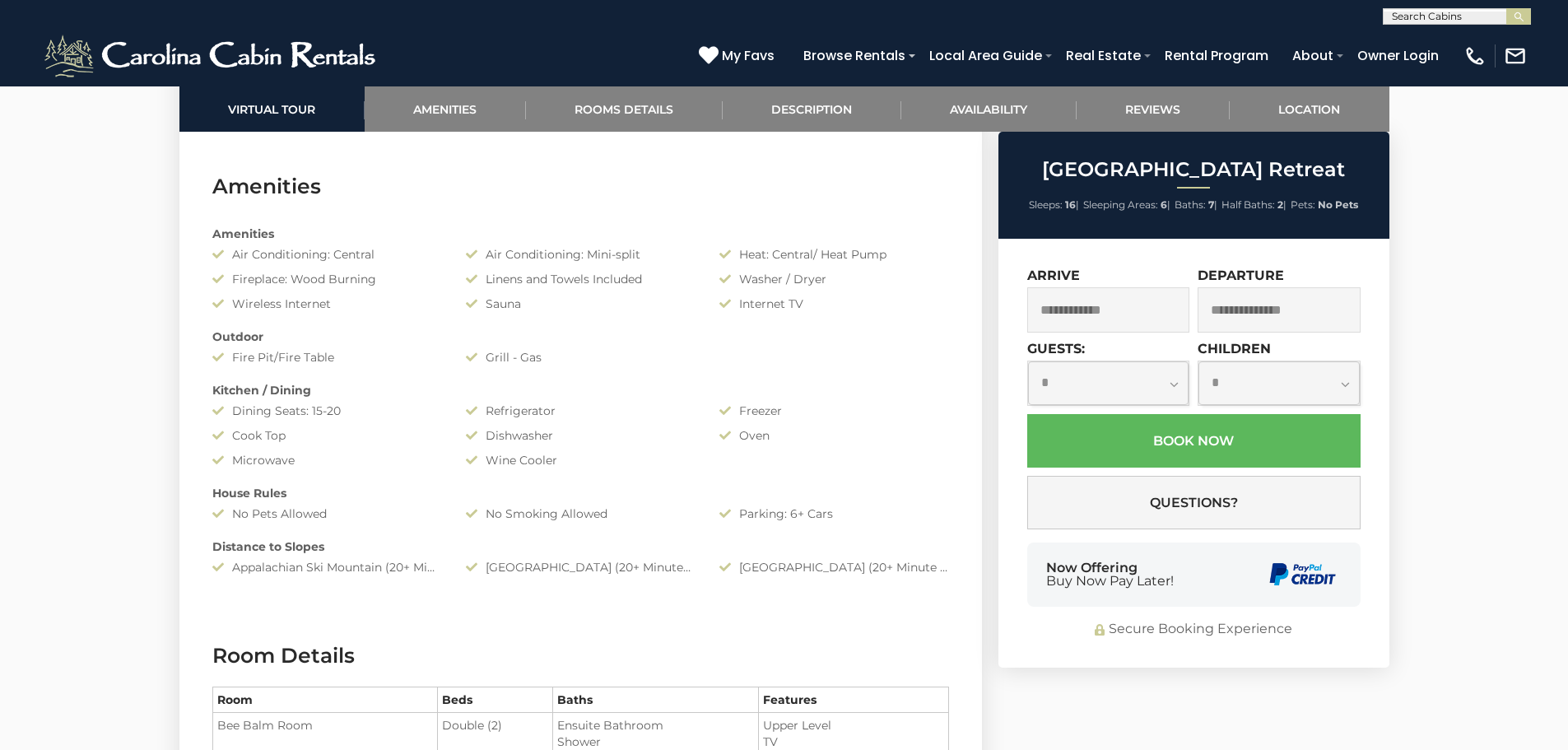
scroll to position [1647, 0]
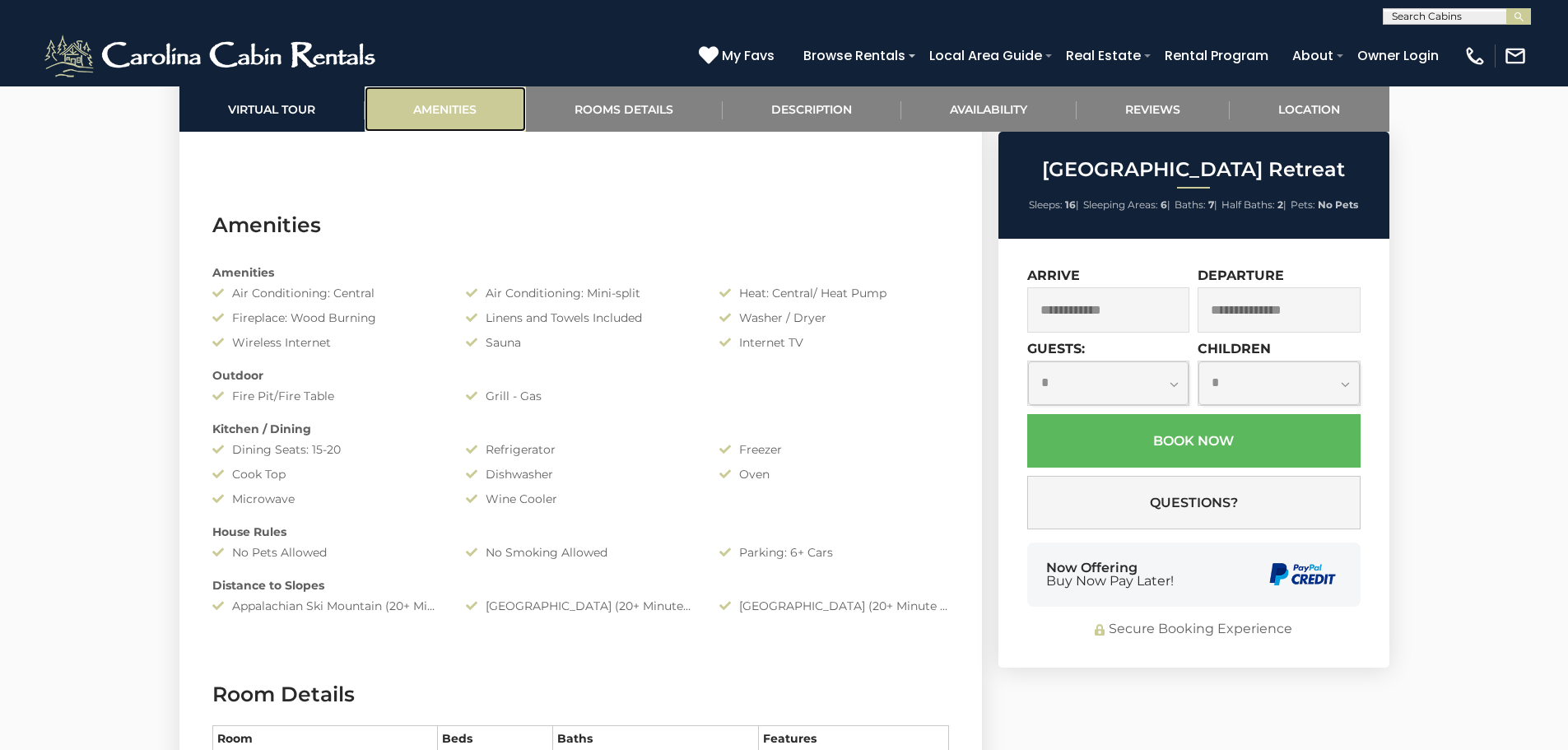
click at [465, 116] on link "Amenities" at bounding box center [445, 109] width 162 height 46
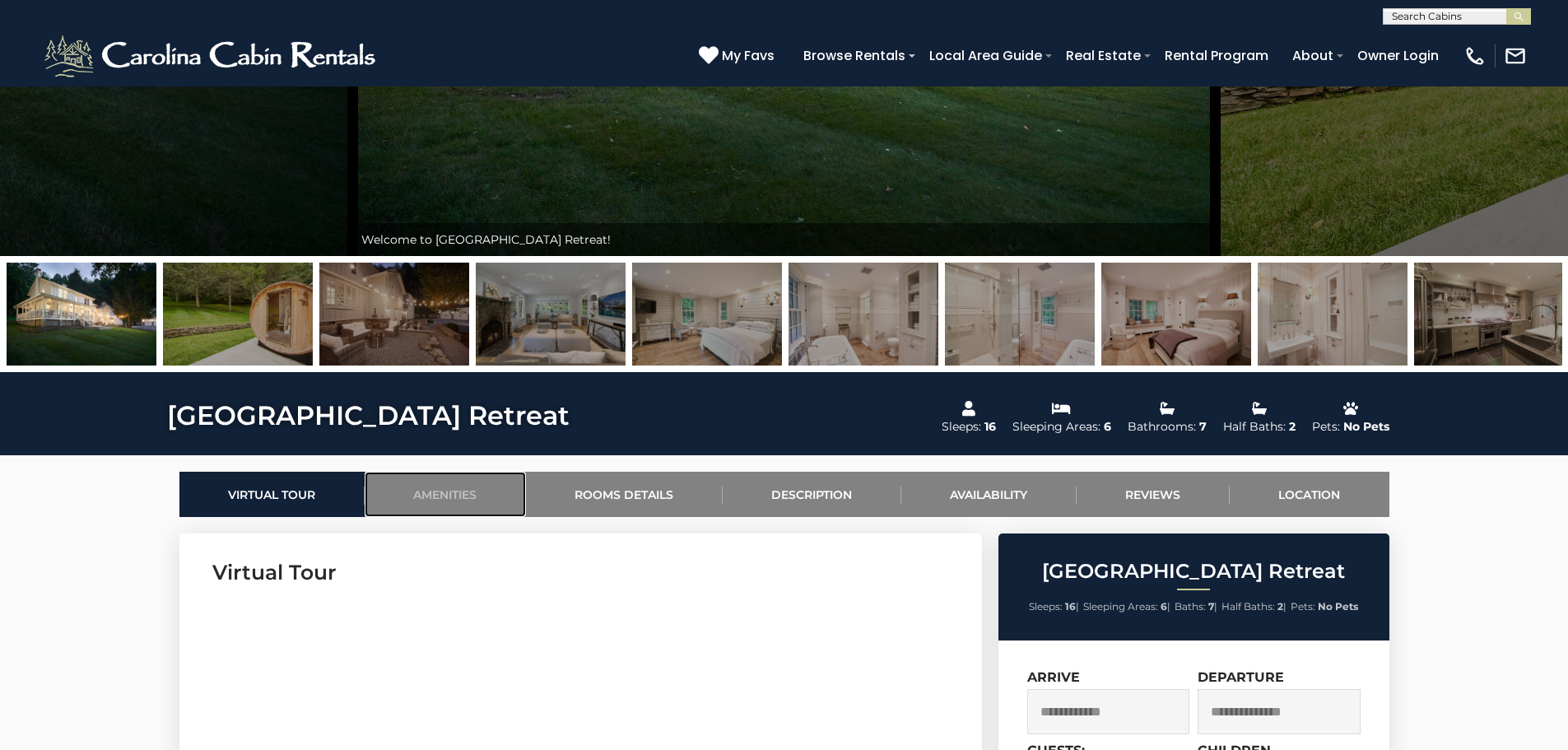
scroll to position [392, 0]
